Goal: Check status: Check status

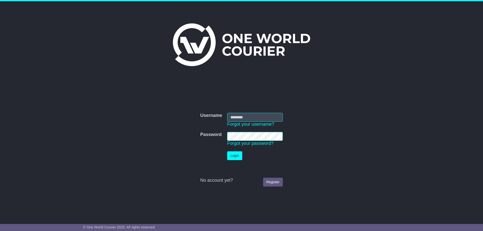
type input "**********"
click at [241, 155] on button "Login" at bounding box center [234, 156] width 15 height 9
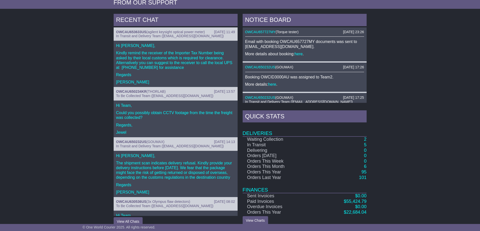
scroll to position [189, 0]
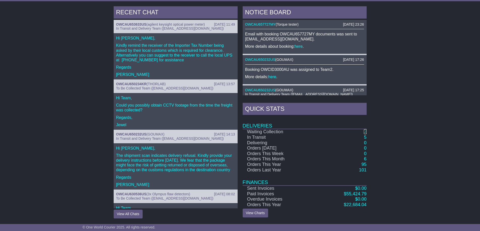
click at [364, 131] on link "2" at bounding box center [365, 131] width 3 height 5
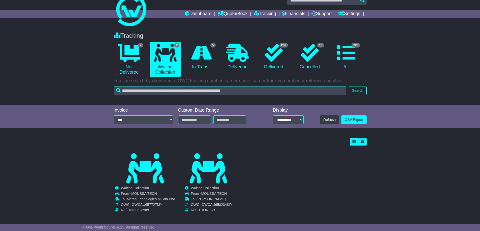
scroll to position [16, 0]
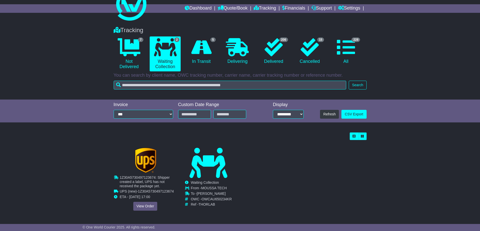
click at [143, 206] on div "Cancelled Waiting Collection In Transit ToBeCollected MOUSSA TECH To -" at bounding box center [145, 179] width 63 height 63
click at [146, 207] on link "View Order" at bounding box center [145, 206] width 24 height 9
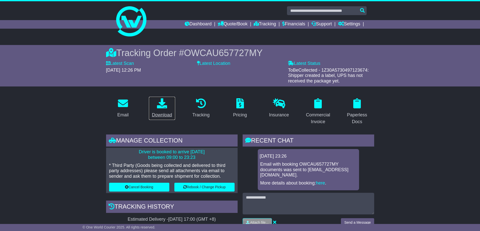
click at [167, 114] on div "Download" at bounding box center [162, 115] width 20 height 7
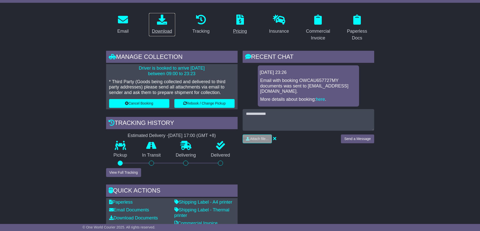
scroll to position [252, 0]
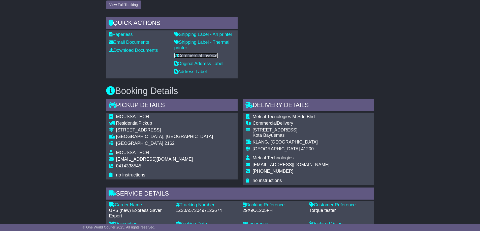
click at [193, 57] on link "Commercial Invoice" at bounding box center [195, 55] width 43 height 5
